Goal: Task Accomplishment & Management: Complete application form

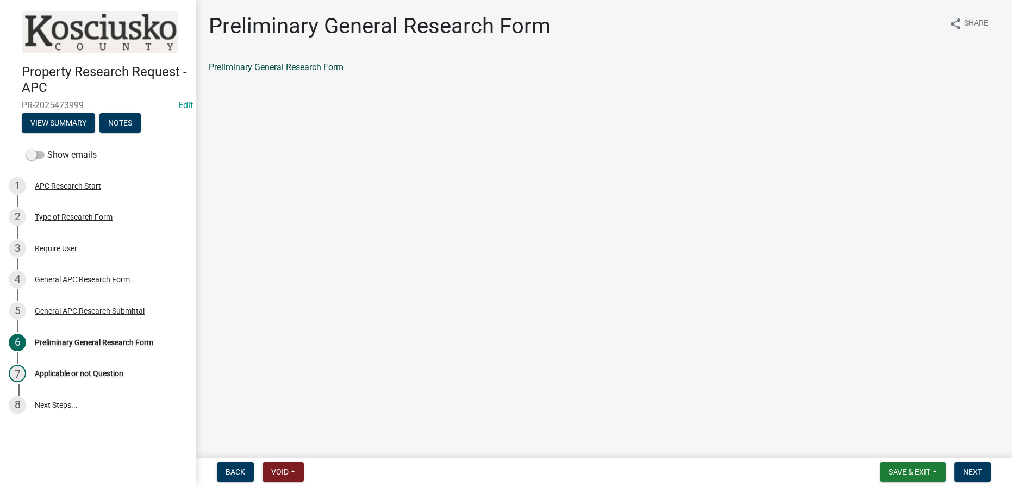
click at [255, 63] on link "Preliminary General Research Form" at bounding box center [276, 67] width 135 height 10
